Goal: Task Accomplishment & Management: Manage account settings

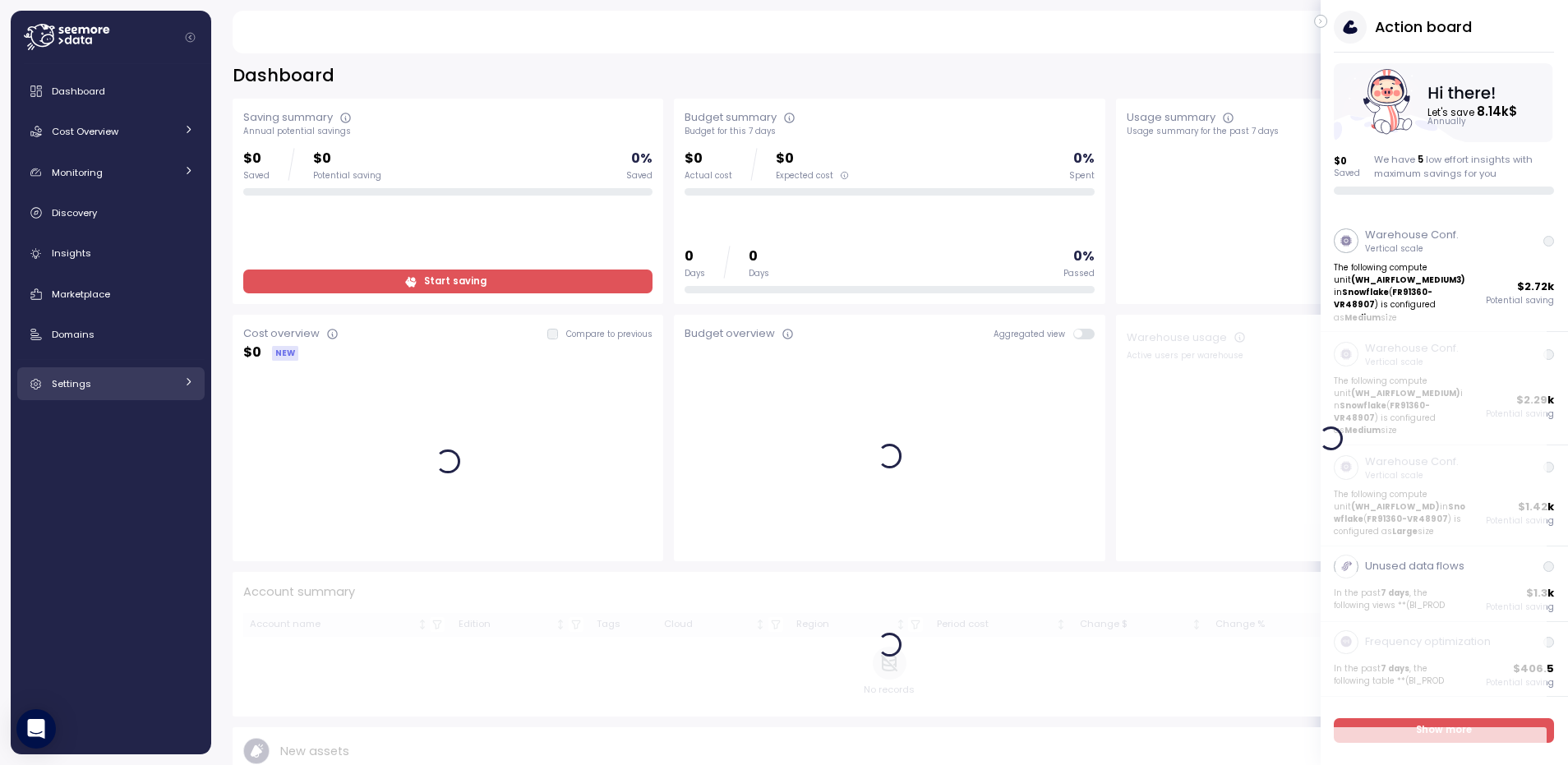
click at [77, 382] on span "Settings" at bounding box center [72, 383] width 40 height 13
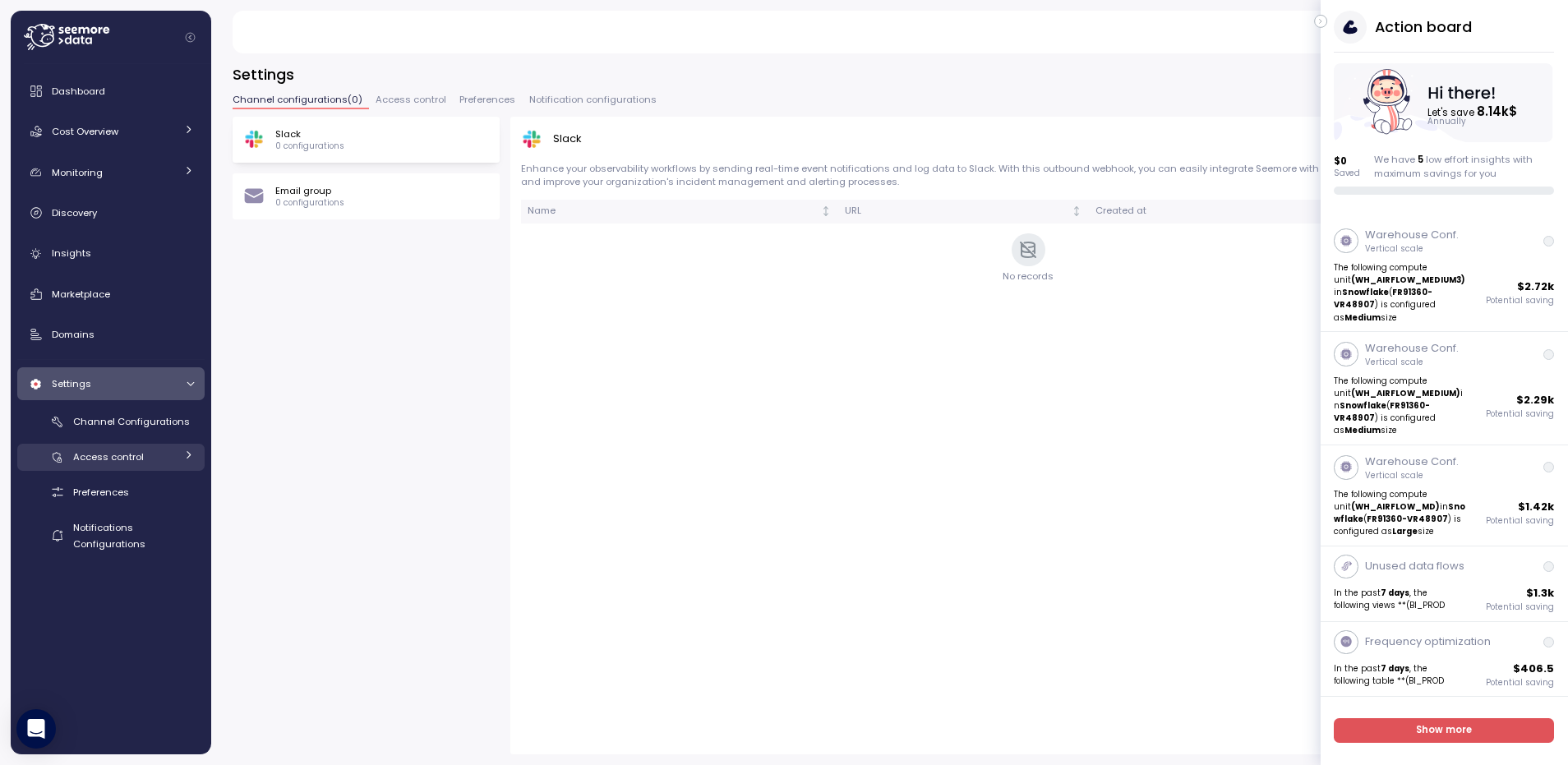
click at [120, 460] on span "Access control" at bounding box center [108, 457] width 71 height 13
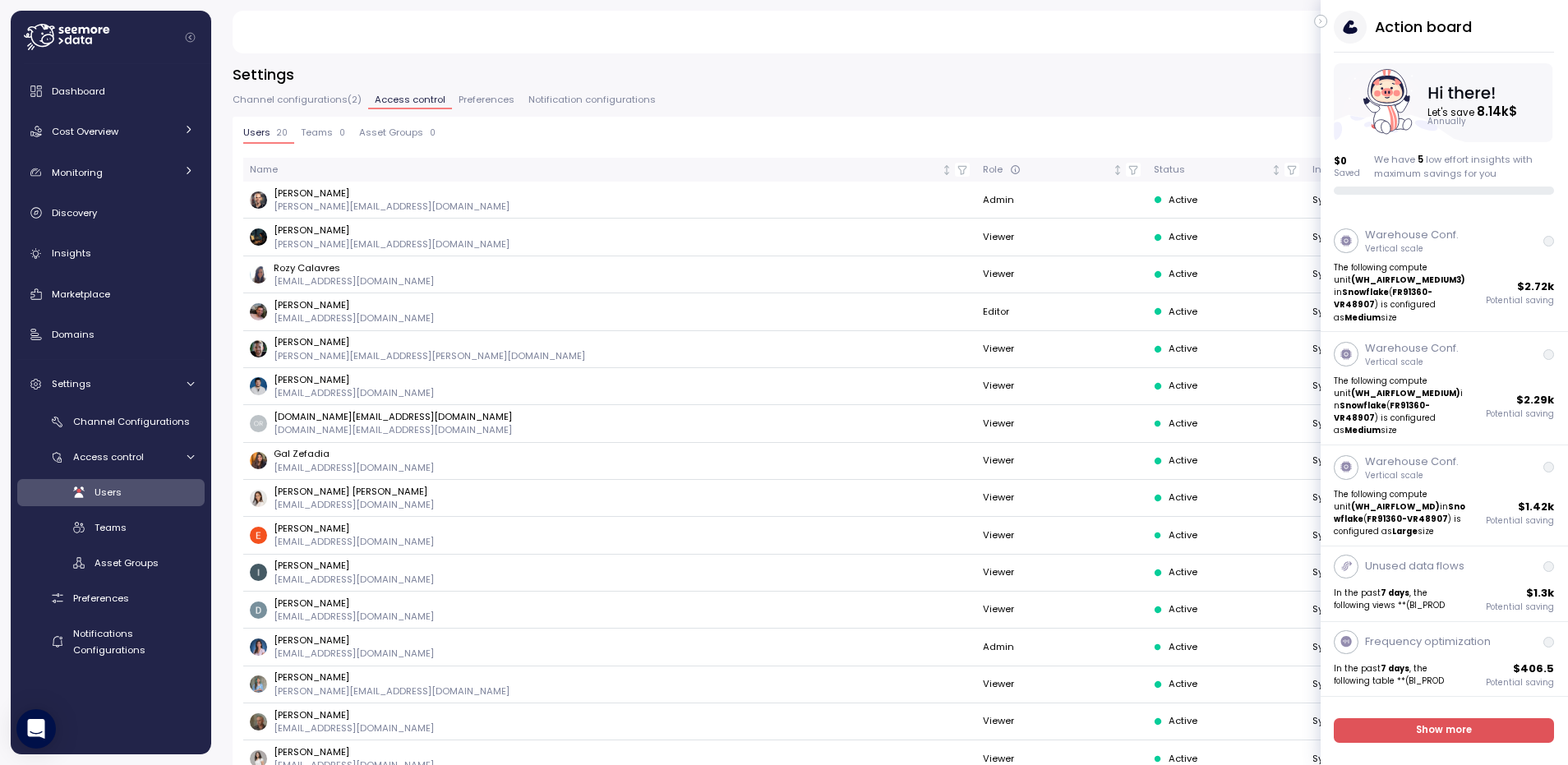
click at [1317, 20] on icon "button" at bounding box center [1321, 21] width 8 height 20
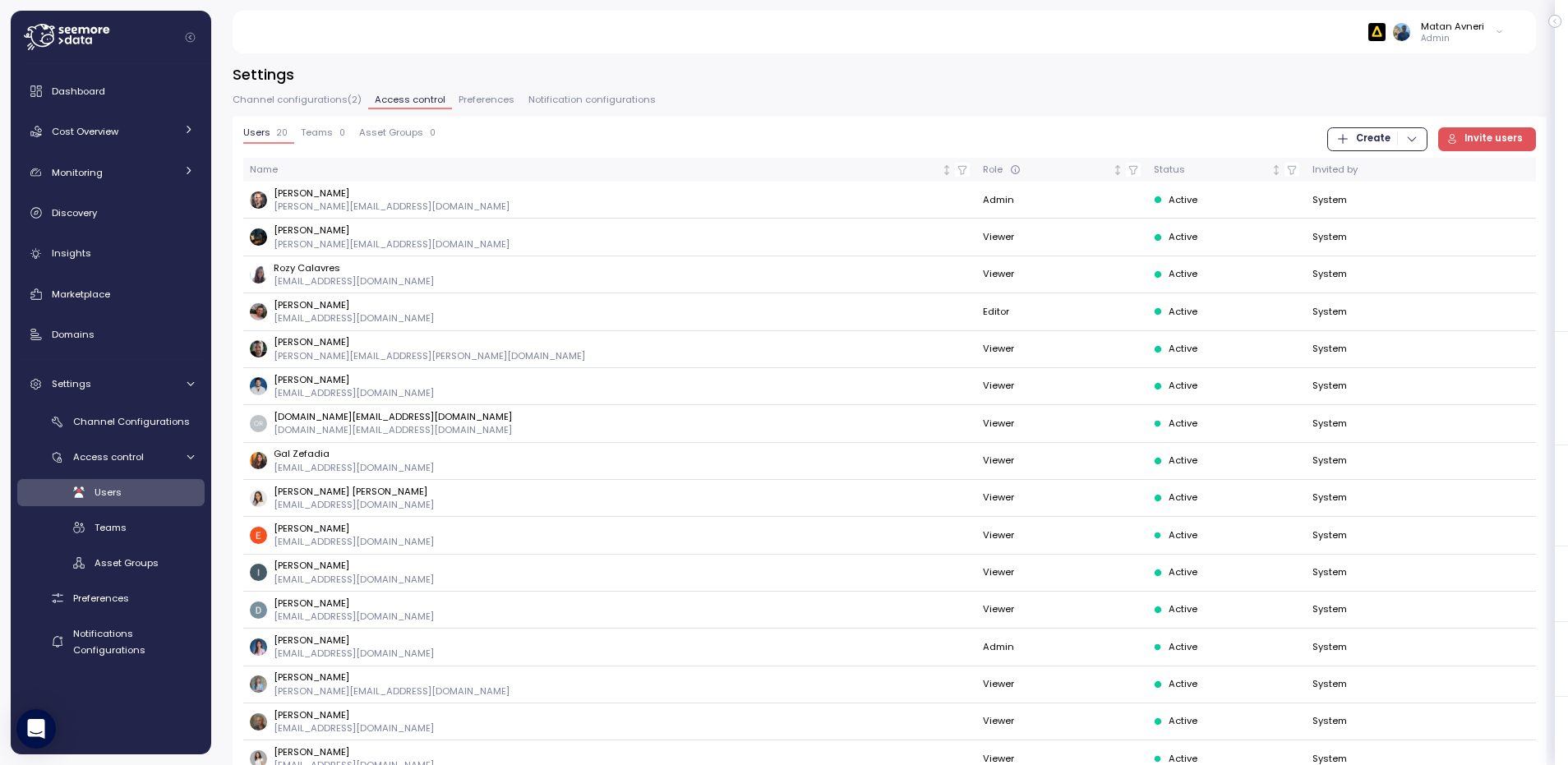
click at [323, 124] on div "Users 20 Teams 0 Asset Groups 0 Create Invite users Name Role Status Invited by…" at bounding box center [889, 527] width 1314 height 821
click at [340, 130] on p "0" at bounding box center [342, 133] width 6 height 11
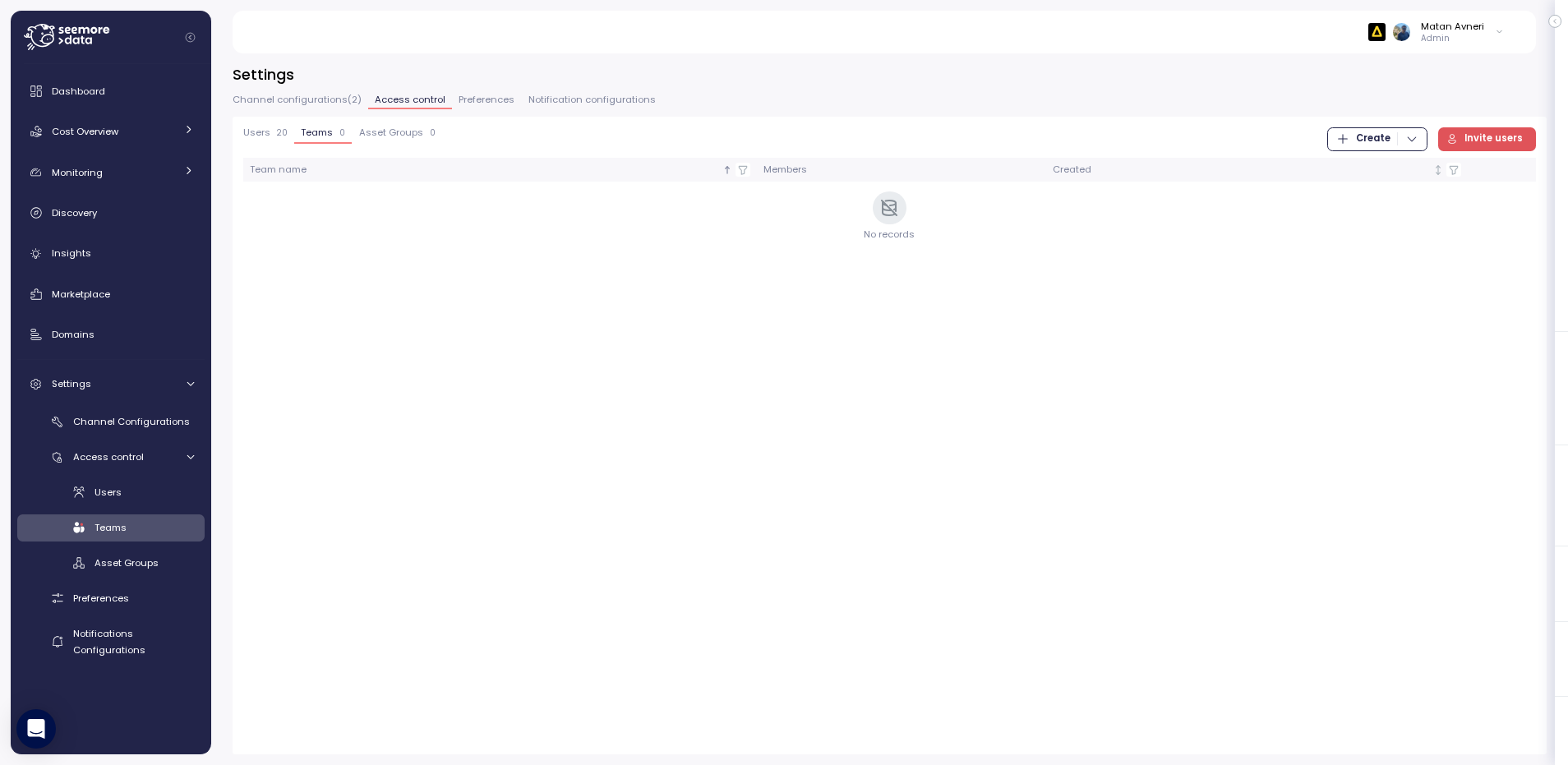
click at [274, 130] on div "Users 20" at bounding box center [265, 133] width 44 height 11
